Goal: Task Accomplishment & Management: Manage account settings

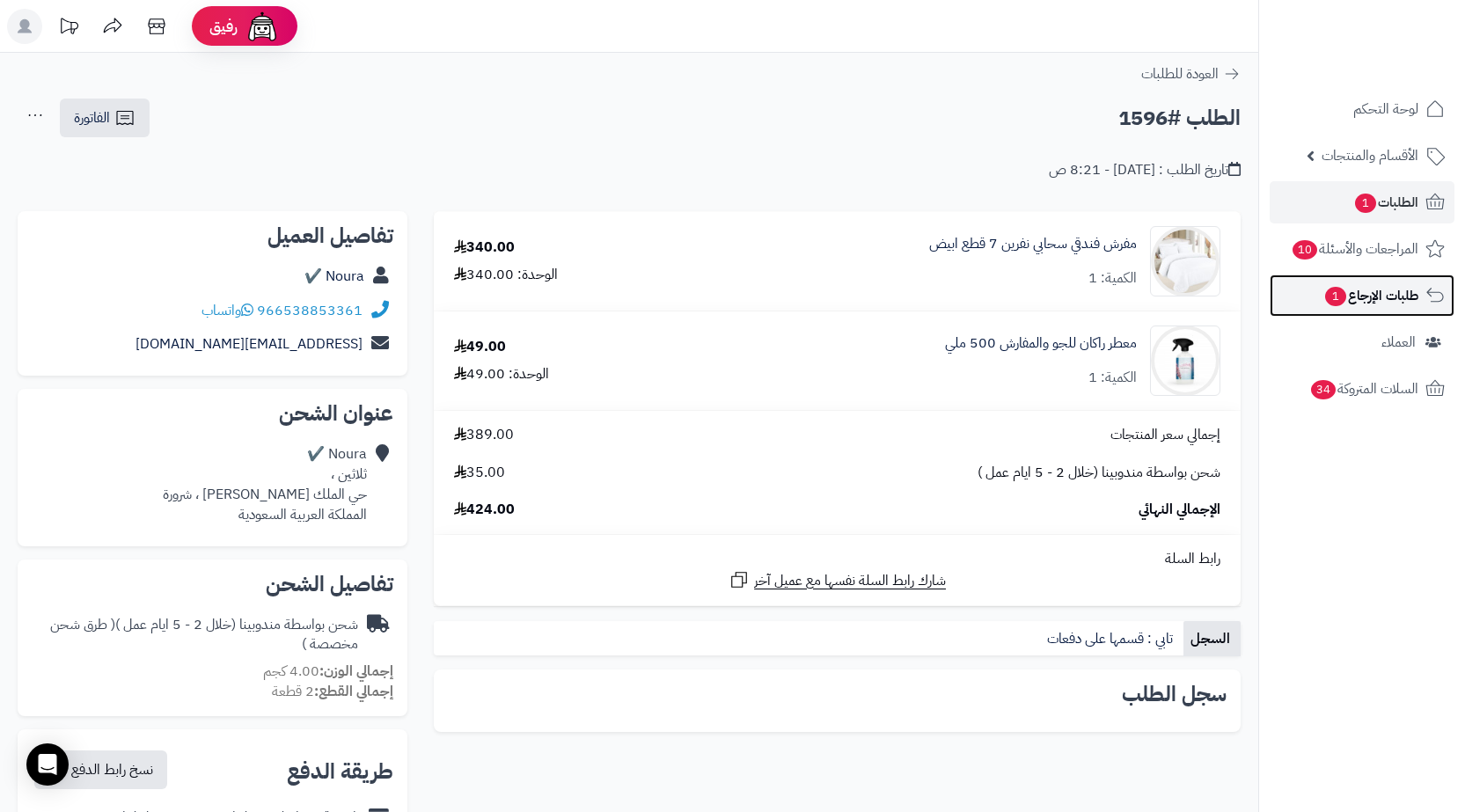
click at [1418, 303] on span "طلبات الإرجاع 1" at bounding box center [1371, 295] width 95 height 25
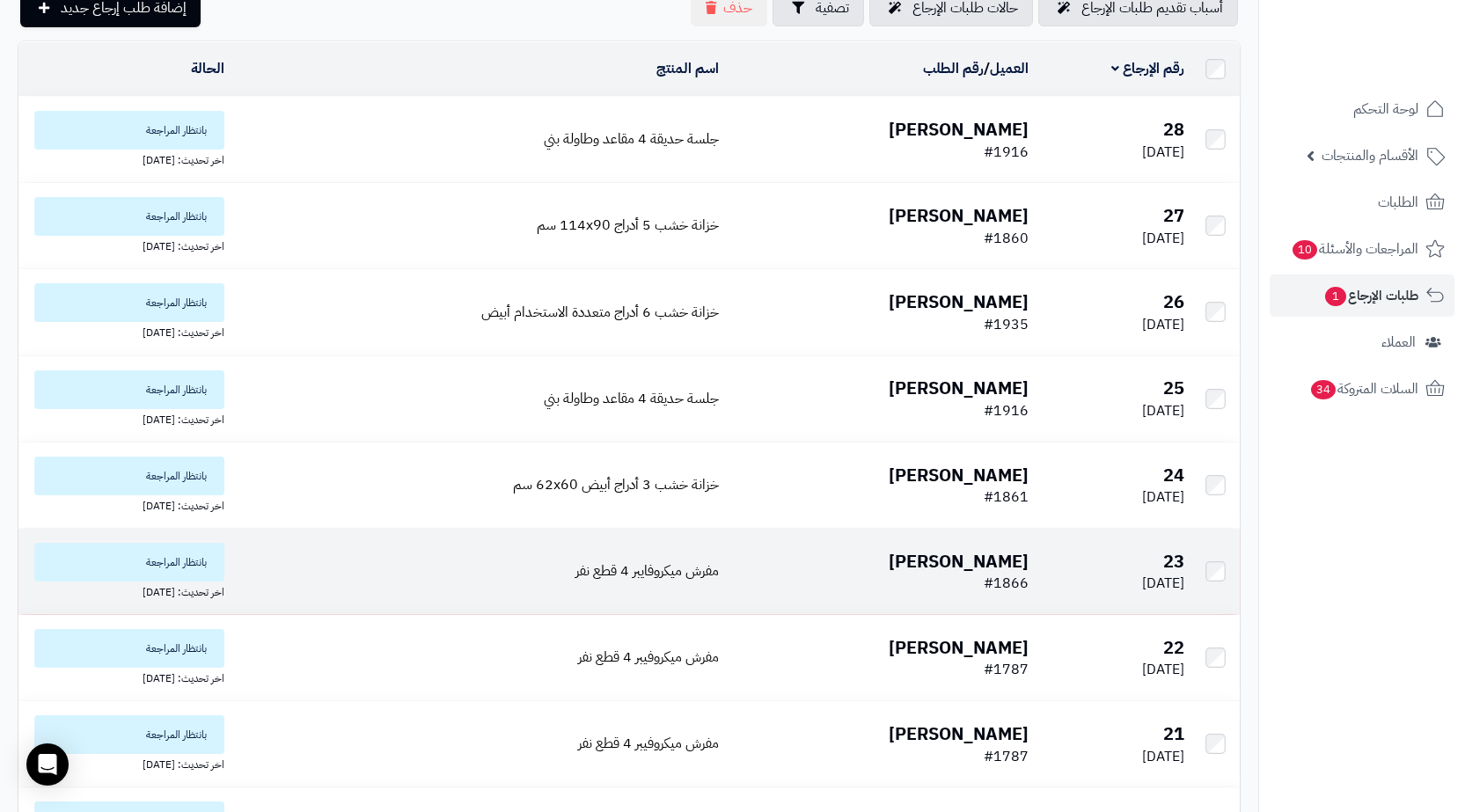
scroll to position [352, 0]
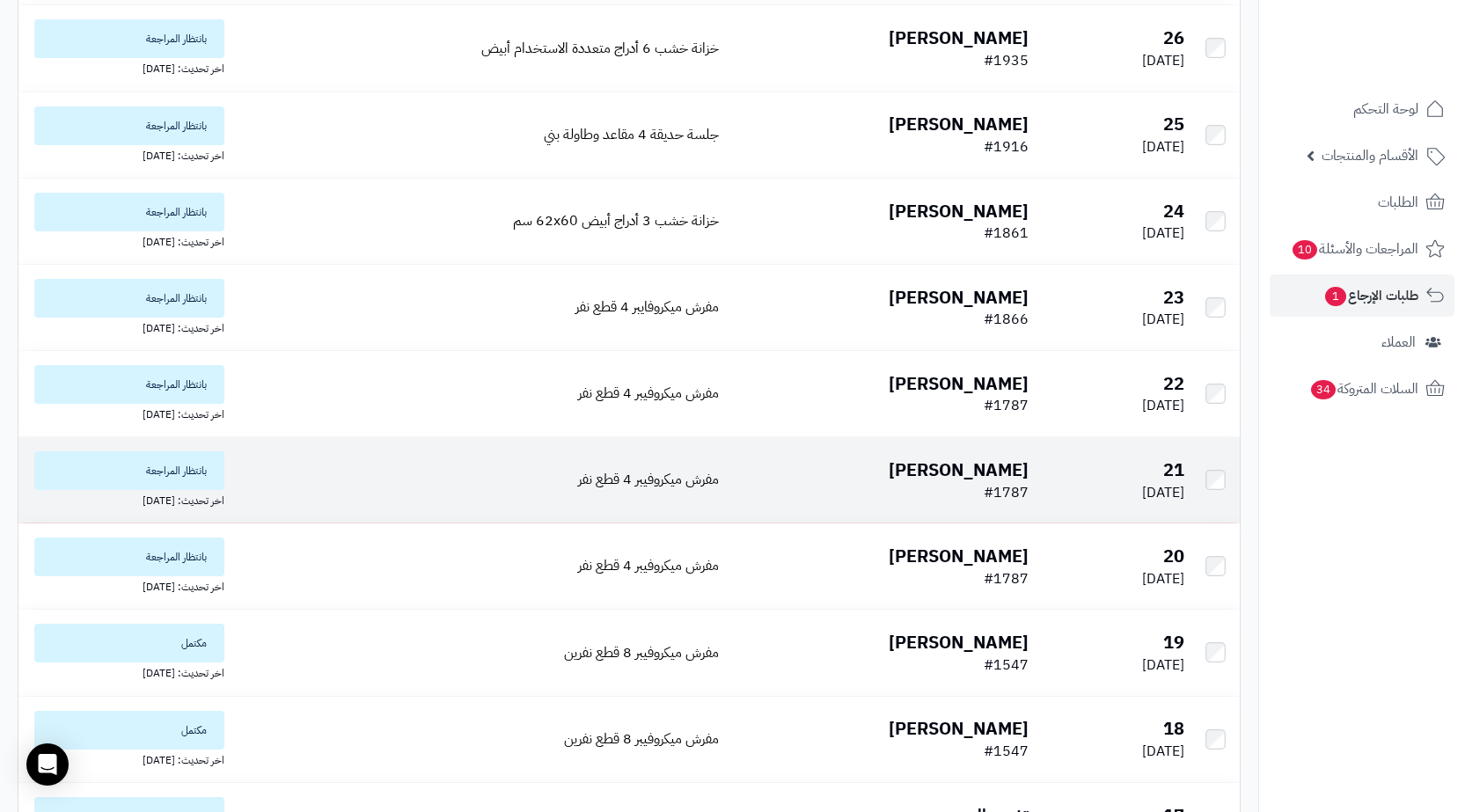
click at [974, 461] on b "[PERSON_NAME]" at bounding box center [958, 470] width 140 height 27
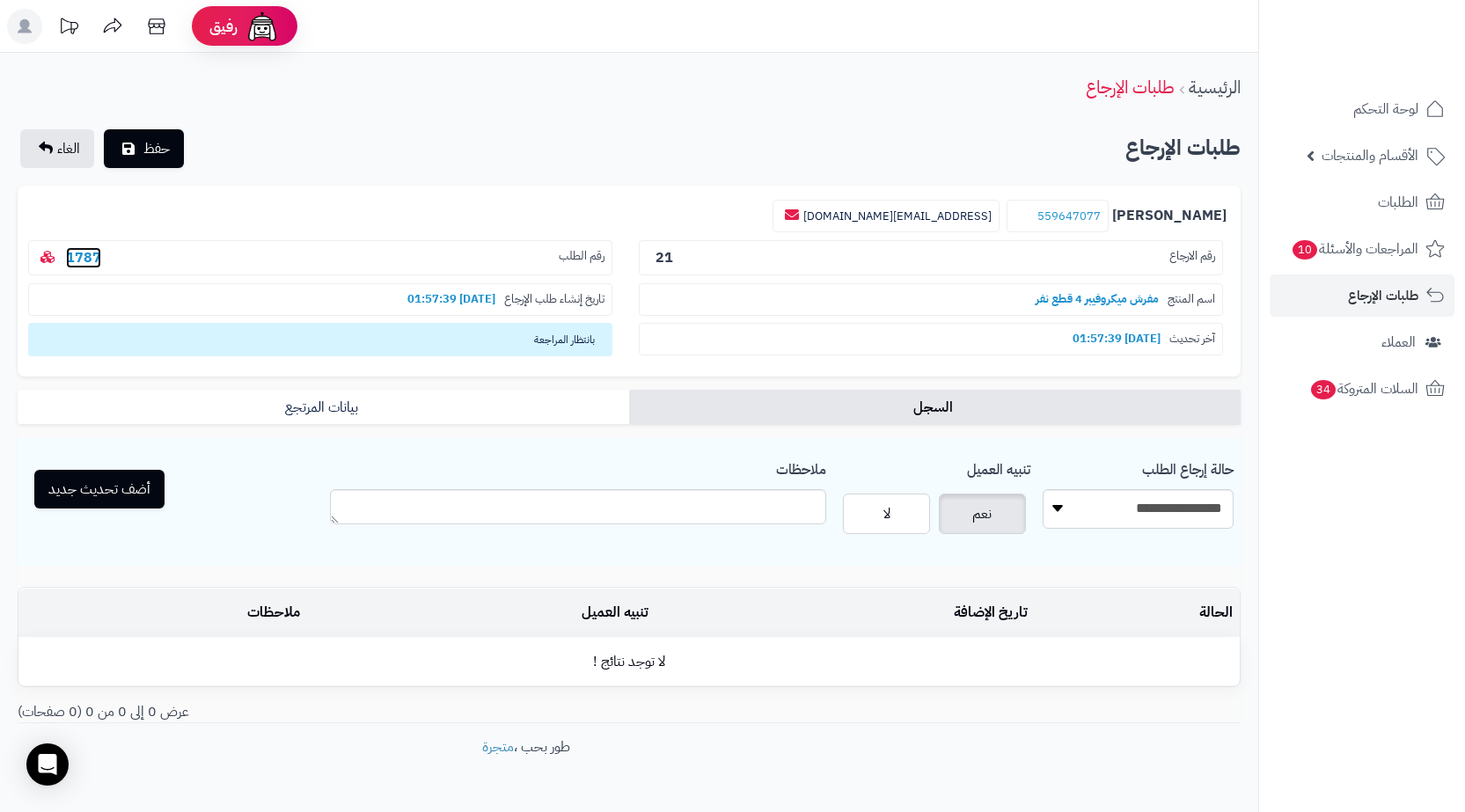
click at [91, 262] on link "1787" at bounding box center [83, 257] width 35 height 21
click at [102, 250] on b "1787" at bounding box center [83, 257] width 49 height 21
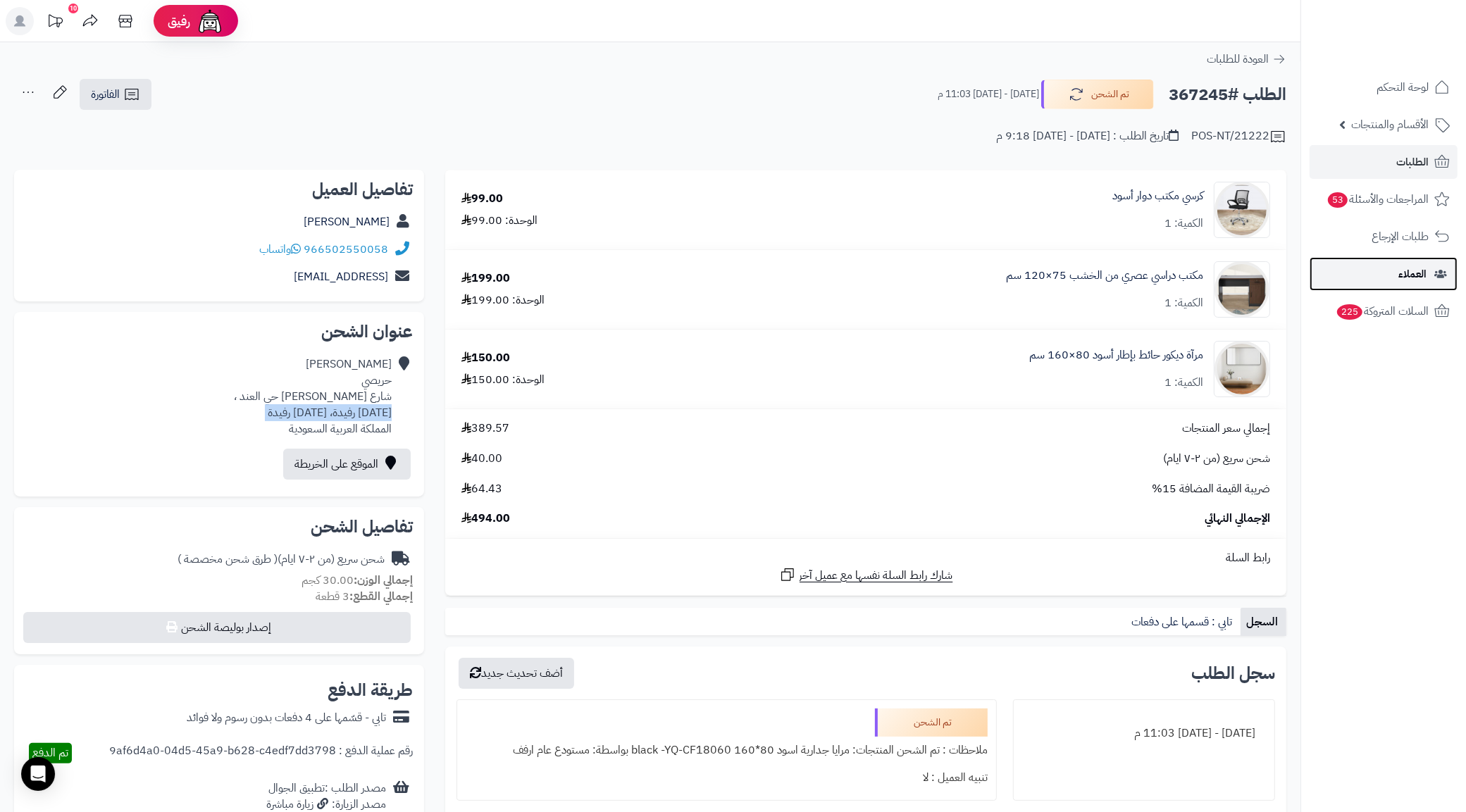
click at [1381, 264] on link "العملاء" at bounding box center [1383, 274] width 148 height 34
click at [1386, 238] on span "طلبات الإرجاع" at bounding box center [1400, 236] width 56 height 20
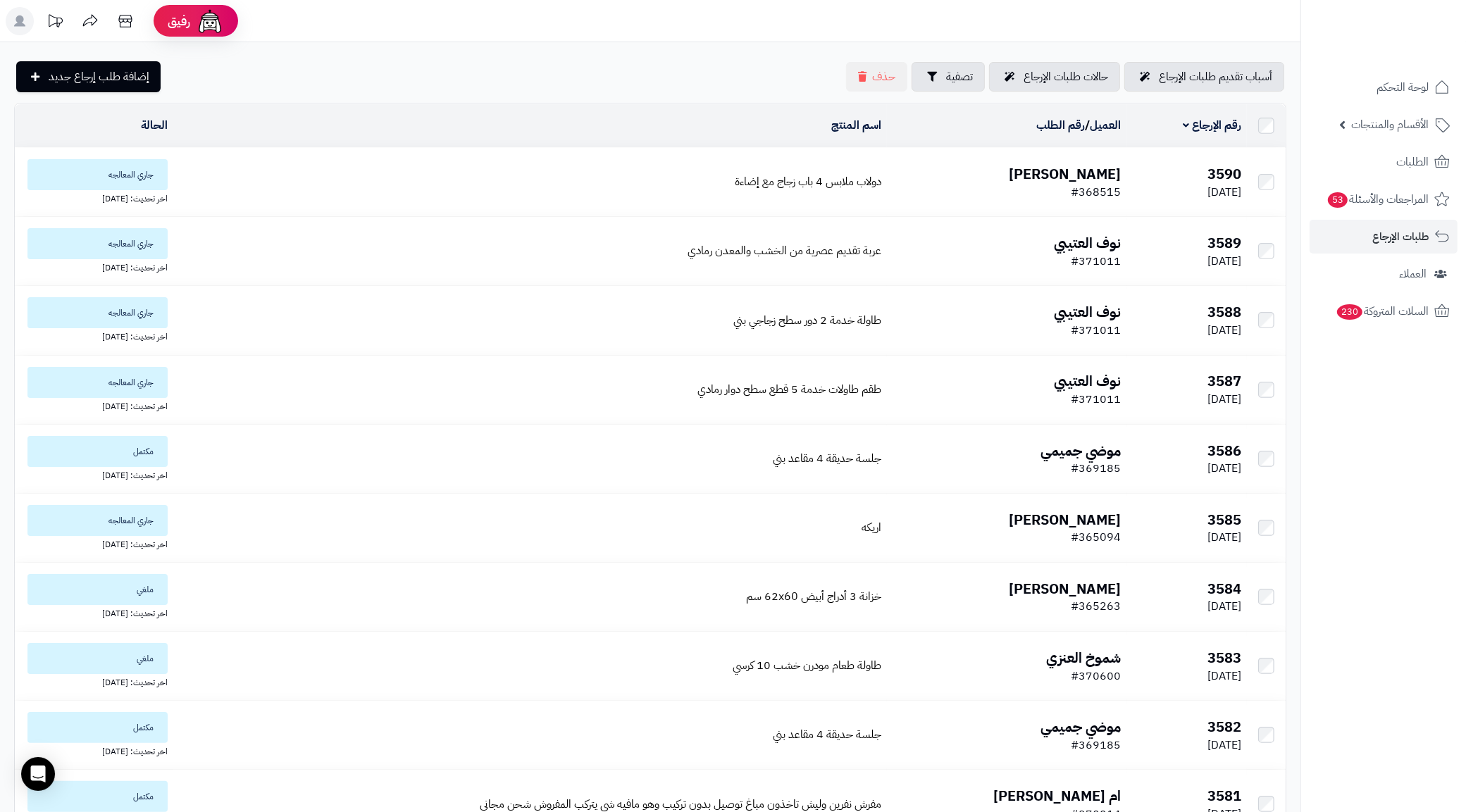
click at [1057, 192] on td "[PERSON_NAME] #368515" at bounding box center [1007, 182] width 240 height 68
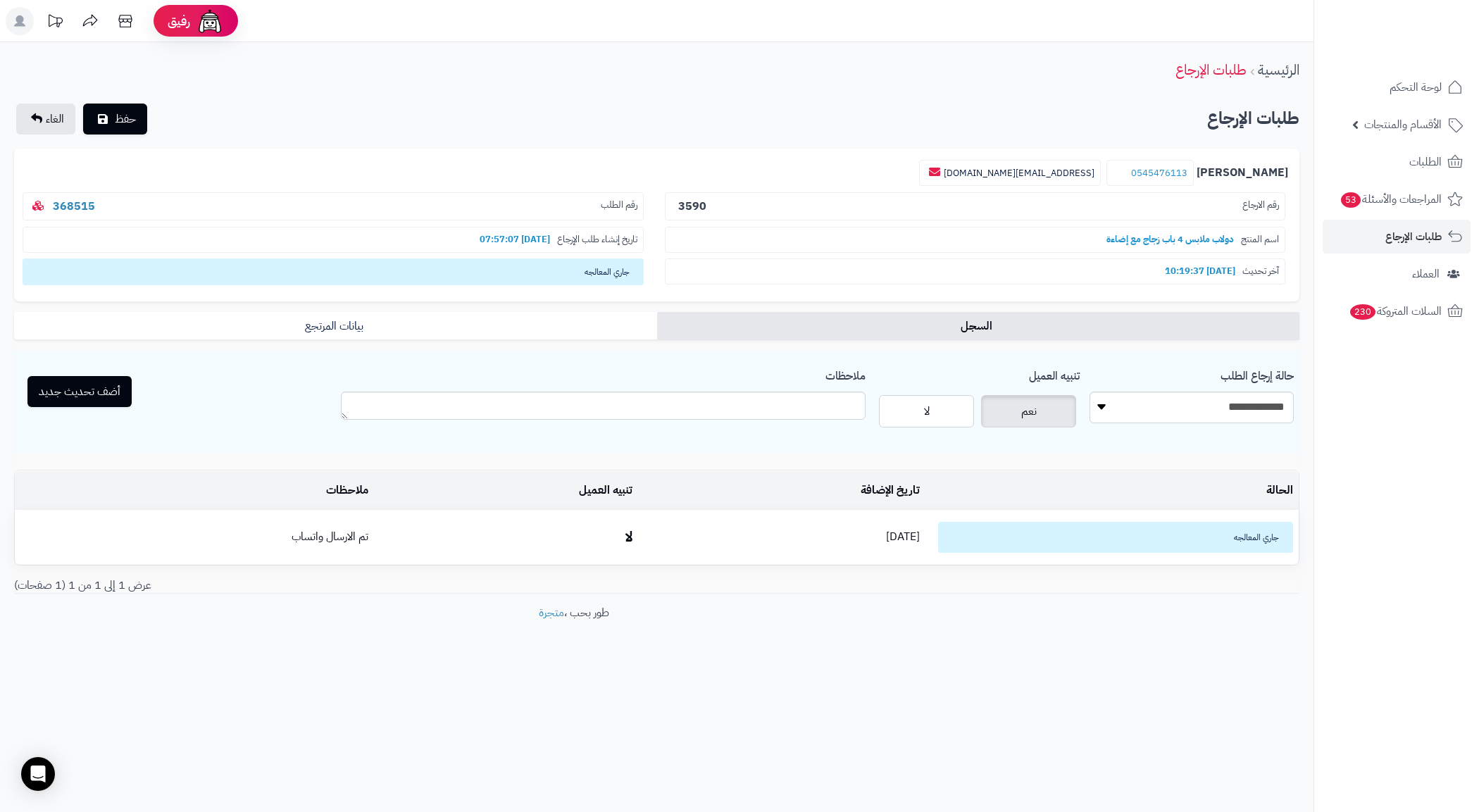
click at [136, 204] on p "رقم الطلب 368515" at bounding box center [332, 207] width 621 height 29
copy link "368515"
